Goal: Check status: Check status

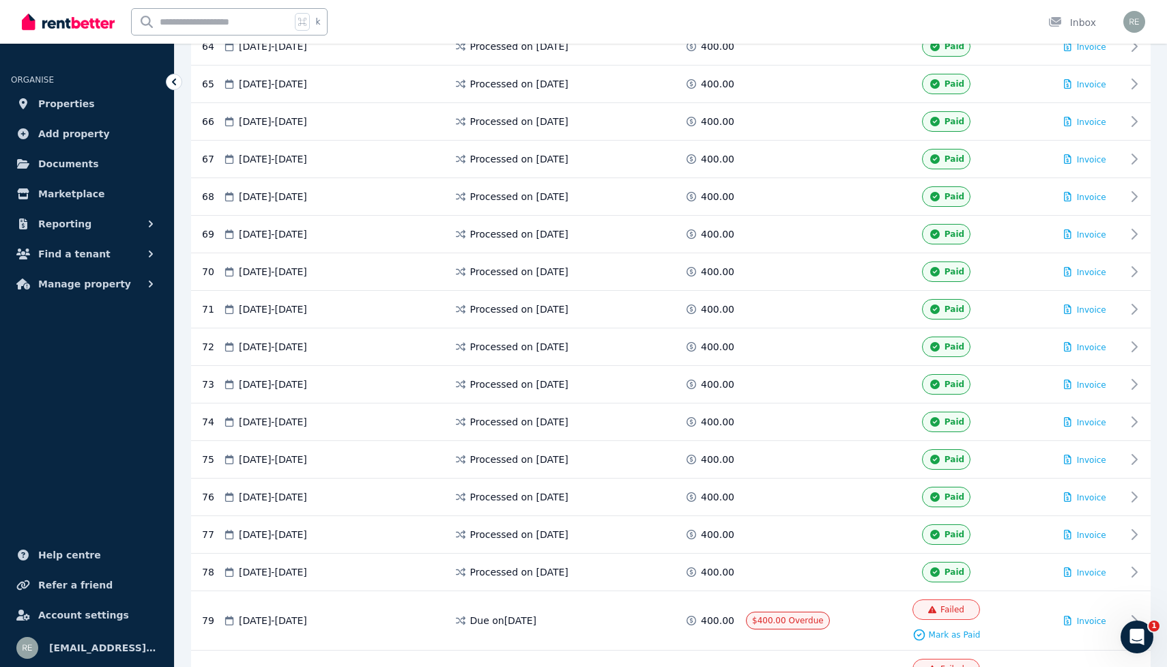
scroll to position [2937, 0]
